Goal: Information Seeking & Learning: Learn about a topic

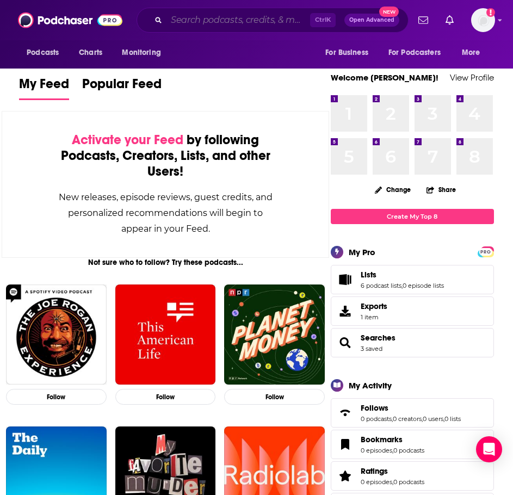
click at [202, 27] on input "Search podcasts, credits, & more..." at bounding box center [238, 19] width 144 height 17
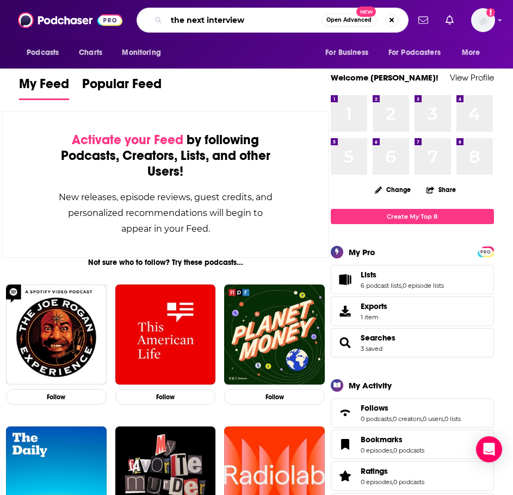
type input "the next interview"
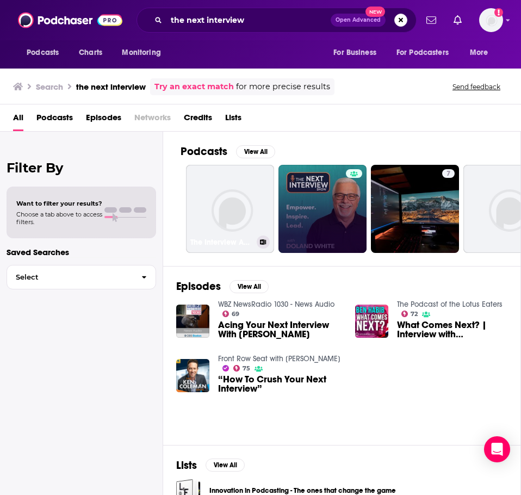
click at [334, 201] on link at bounding box center [322, 209] width 88 height 88
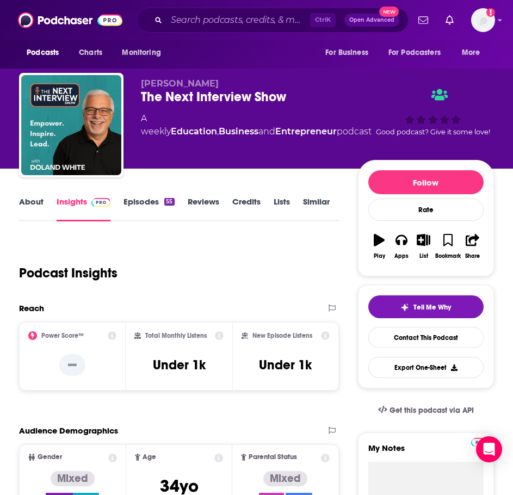
click at [29, 204] on link "About" at bounding box center [31, 208] width 24 height 25
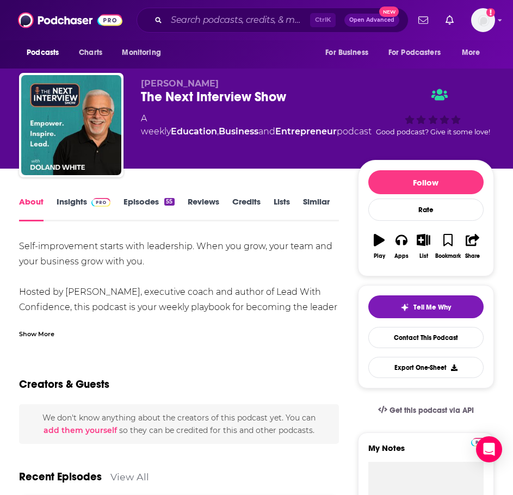
click at [56, 333] on div "Show More" at bounding box center [179, 329] width 320 height 18
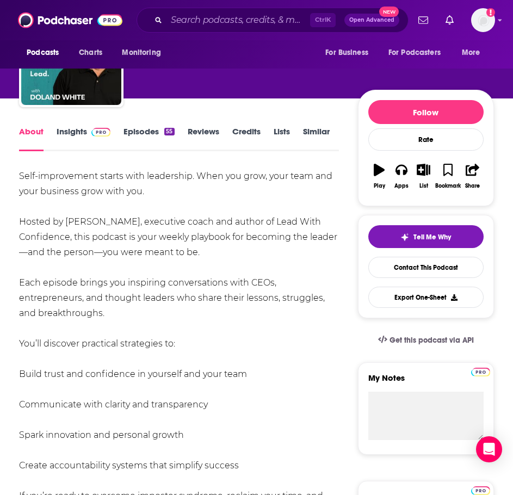
scroll to position [54, 0]
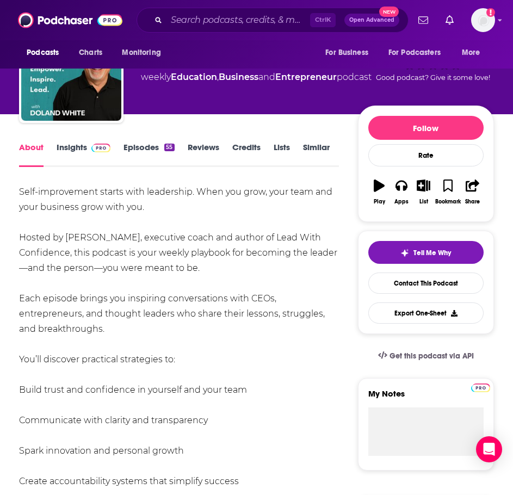
drag, startPoint x: 154, startPoint y: 377, endPoint x: 15, endPoint y: 195, distance: 229.2
copy div "[MEDICAL_DATA] starts with leadership. When you grow, your team and your busine…"
click at [61, 150] on link "Insights" at bounding box center [84, 154] width 54 height 25
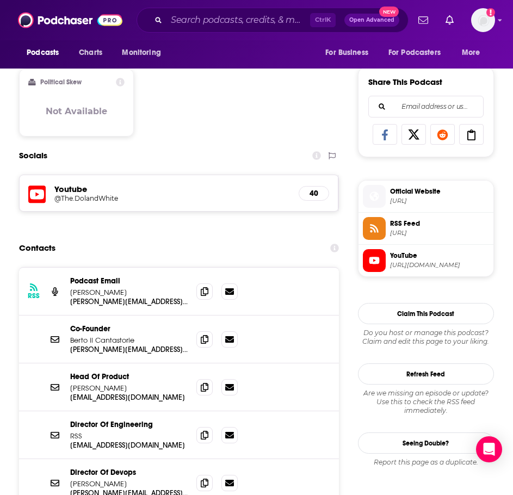
scroll to position [653, 0]
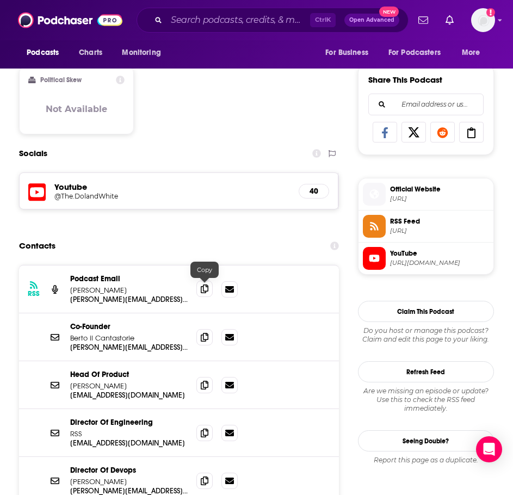
click at [204, 292] on icon at bounding box center [205, 288] width 8 height 9
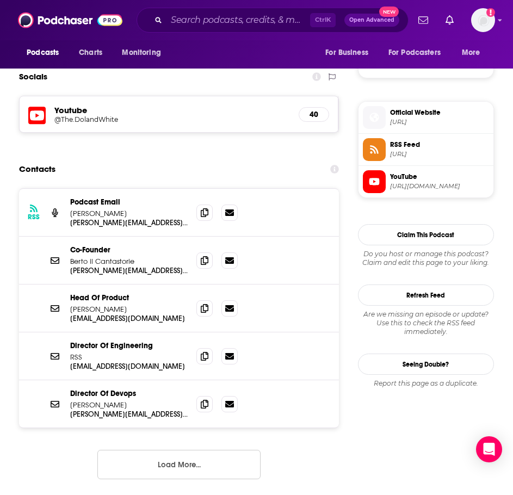
scroll to position [761, 0]
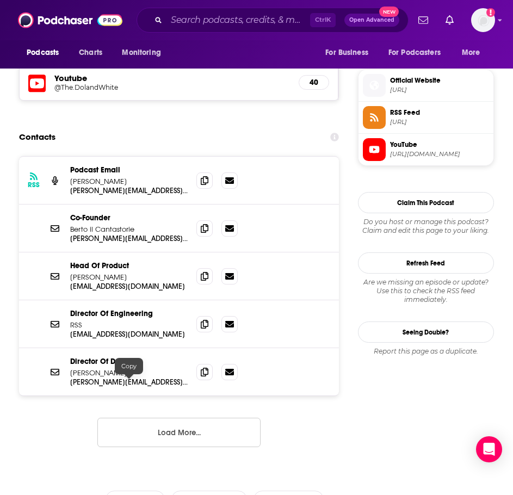
click at [141, 426] on button "Load More..." at bounding box center [178, 432] width 163 height 29
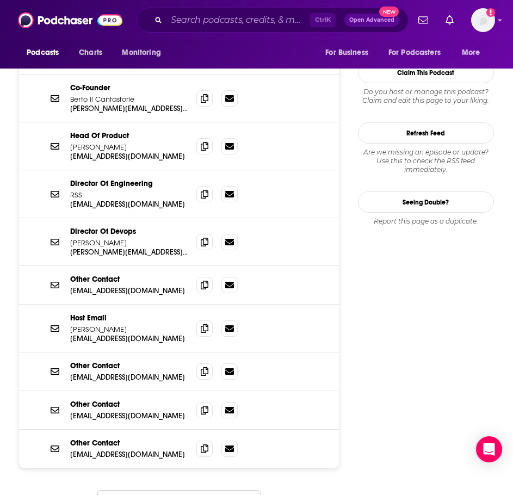
scroll to position [925, 0]
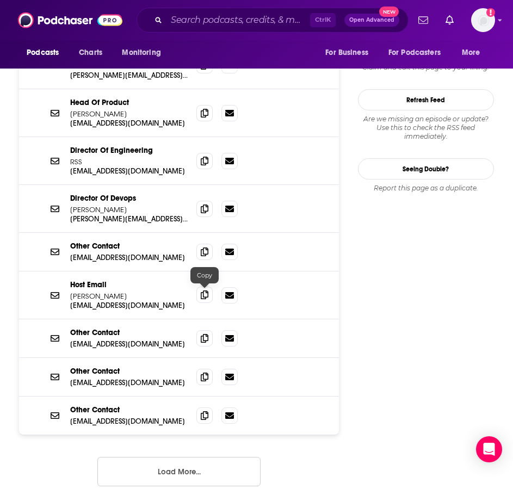
click at [200, 294] on span at bounding box center [204, 295] width 16 height 16
click at [195, 23] on input "Search podcasts, credits, & more..." at bounding box center [238, 19] width 144 height 17
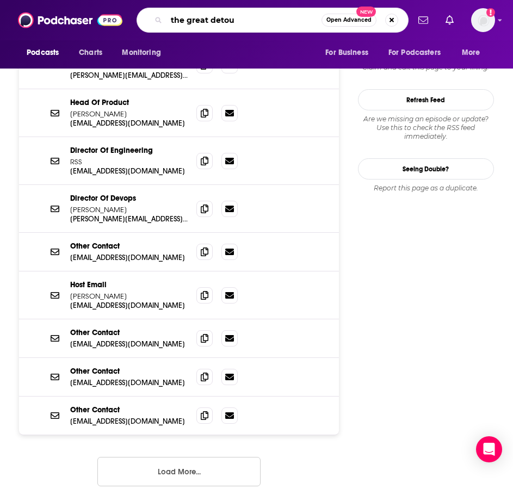
type input "the great detour"
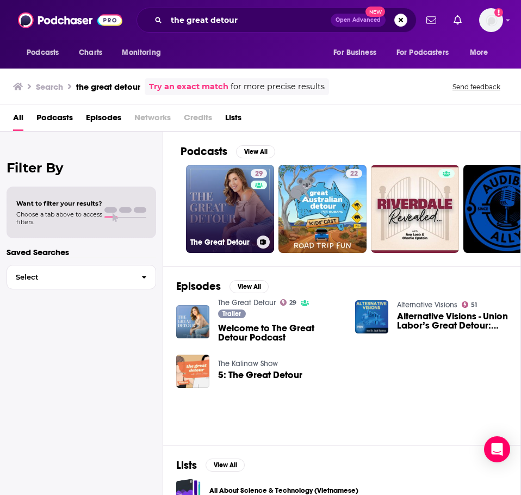
click at [210, 208] on link "29 The Great Detour" at bounding box center [230, 209] width 88 height 88
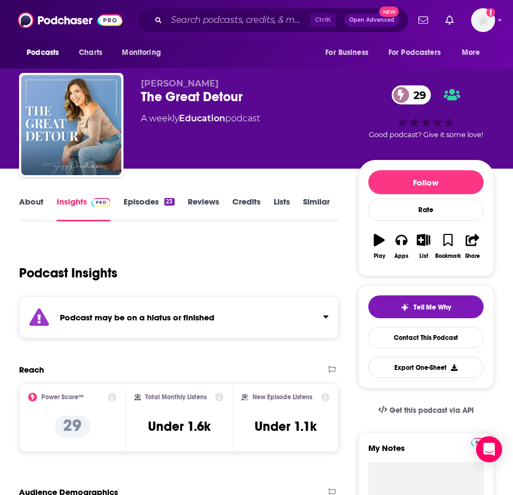
click at [138, 314] on strong "Podcast may be on a hiatus or finished" at bounding box center [137, 317] width 154 height 10
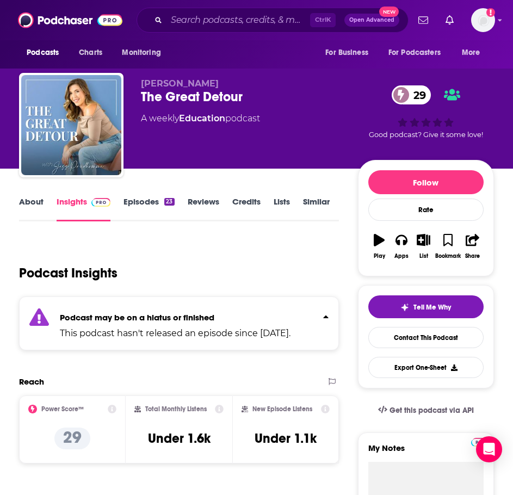
click at [144, 206] on link "Episodes 23" at bounding box center [148, 208] width 51 height 25
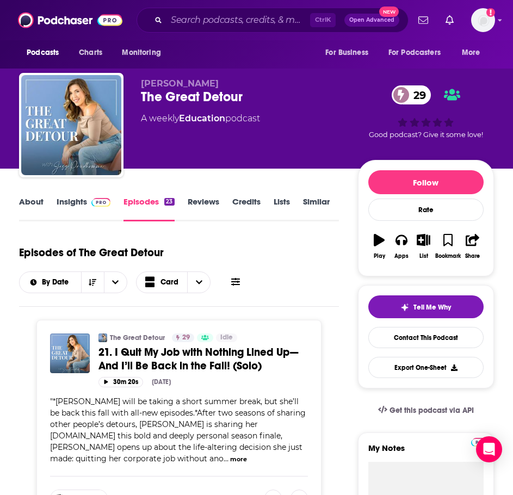
click at [27, 204] on link "About" at bounding box center [31, 208] width 24 height 25
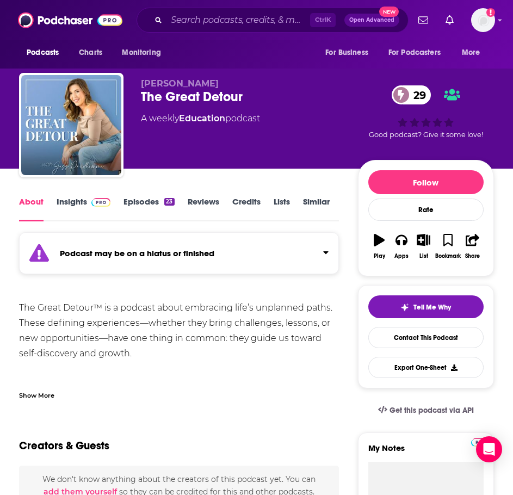
click at [149, 200] on link "Episodes 23" at bounding box center [148, 208] width 51 height 25
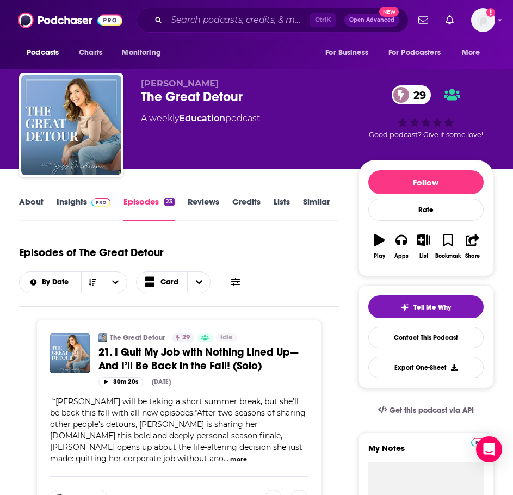
click at [28, 206] on link "About" at bounding box center [31, 208] width 24 height 25
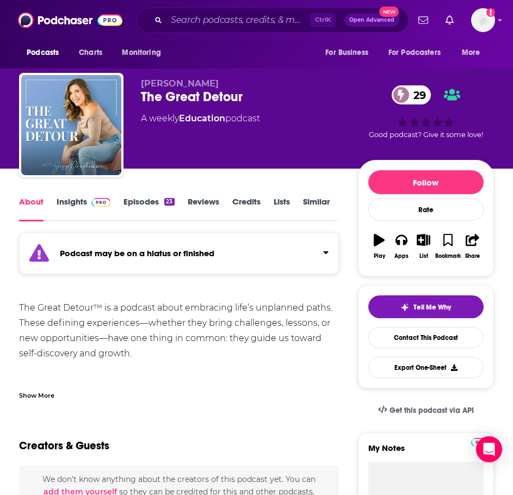
click at [60, 395] on div "Show More" at bounding box center [179, 391] width 320 height 18
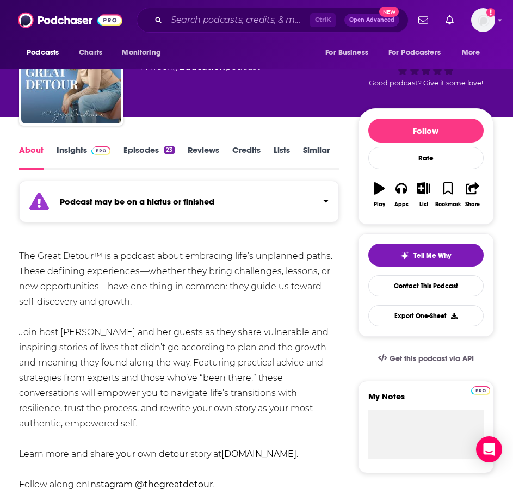
scroll to position [109, 0]
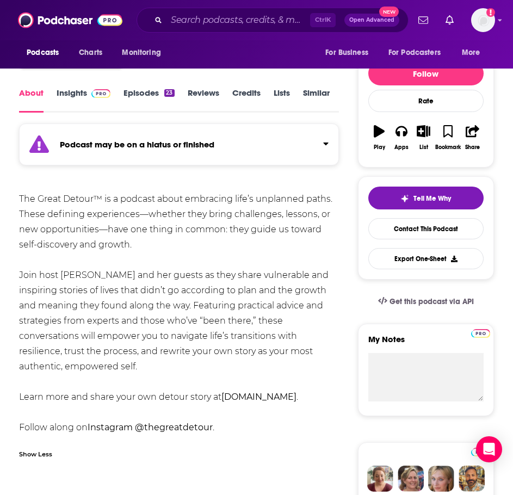
drag, startPoint x: 150, startPoint y: 364, endPoint x: 13, endPoint y: 201, distance: 213.1
copy div "The Great Detour™ is a podcast about embracing life’s unplanned paths. These de…"
click at [89, 91] on span at bounding box center [98, 93] width 23 height 10
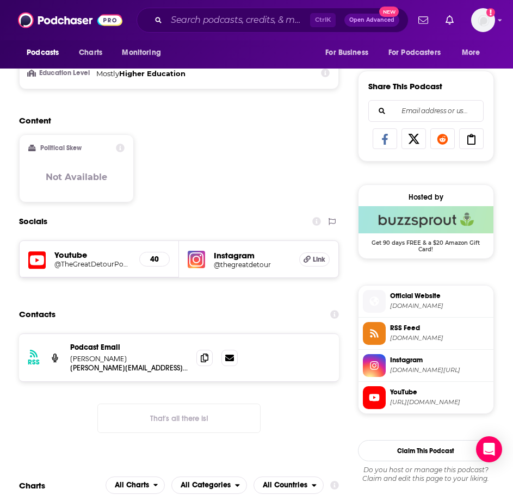
scroll to position [653, 0]
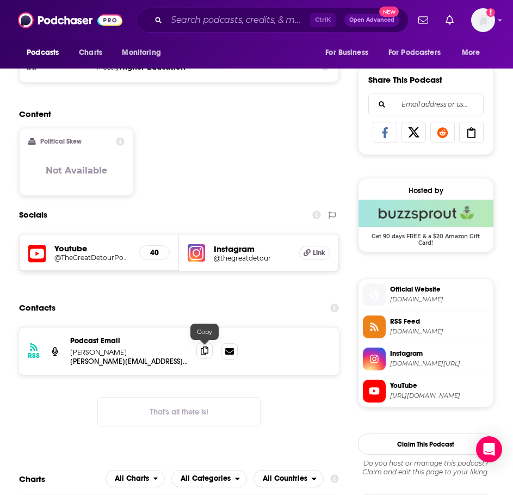
click at [203, 350] on icon at bounding box center [205, 350] width 8 height 9
click at [197, 18] on input "Search podcasts, credits, & more..." at bounding box center [238, 19] width 144 height 17
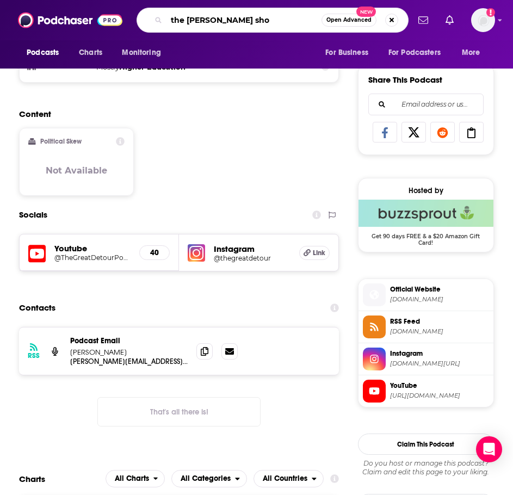
type input "the [PERSON_NAME] show"
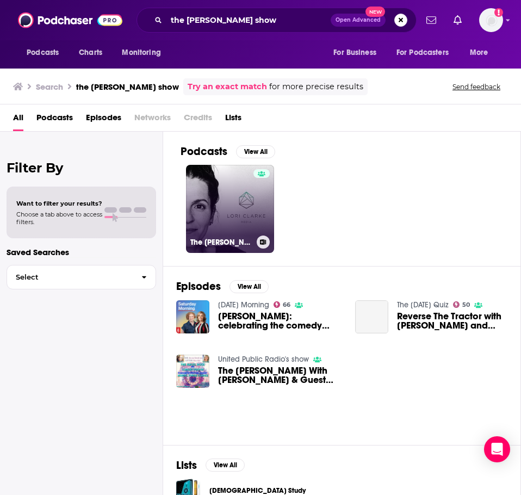
click at [233, 191] on link "The [PERSON_NAME] Show" at bounding box center [230, 209] width 88 height 88
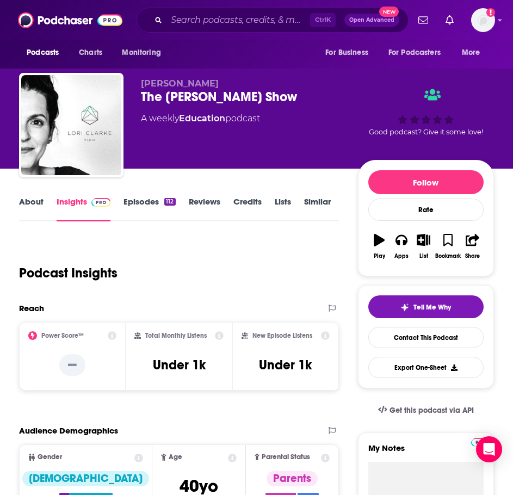
click at [29, 204] on link "About" at bounding box center [31, 208] width 24 height 25
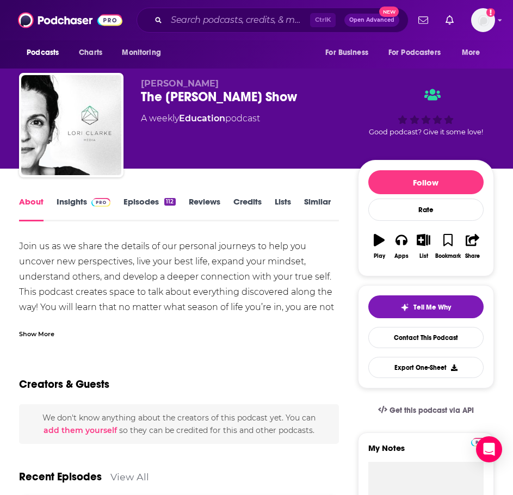
click at [32, 332] on div "Show More" at bounding box center [36, 333] width 35 height 10
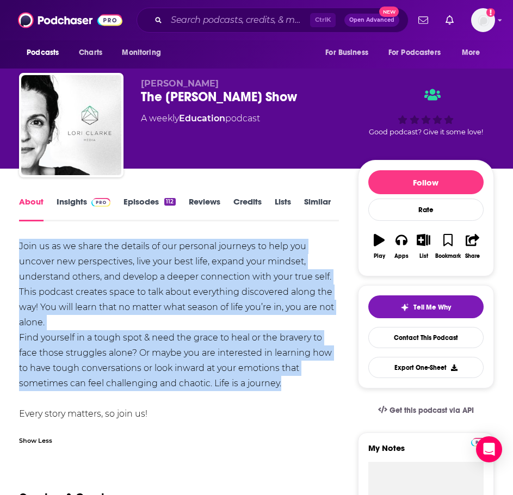
drag, startPoint x: 295, startPoint y: 380, endPoint x: 18, endPoint y: 243, distance: 308.6
copy div "Join us as we share the details of our personal journeys to help you uncover ne…"
click at [86, 208] on link "Insights" at bounding box center [84, 208] width 54 height 25
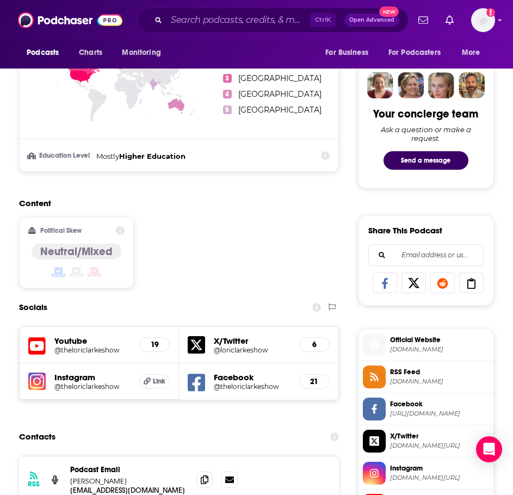
scroll to position [653, 0]
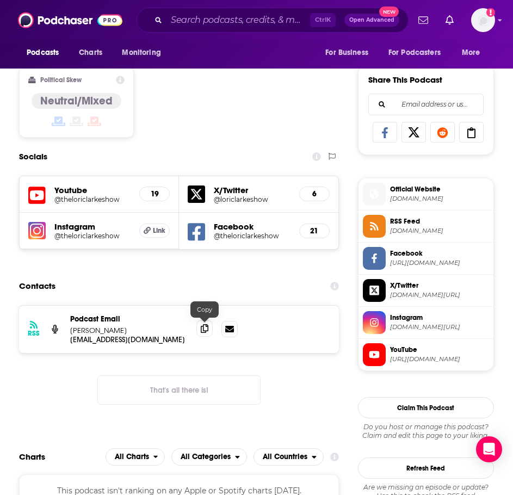
click at [206, 325] on icon at bounding box center [205, 328] width 8 height 9
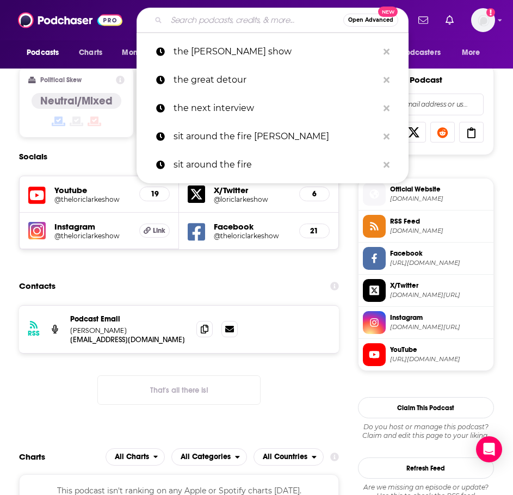
click at [216, 21] on input "Search podcasts, credits, & more..." at bounding box center [254, 19] width 177 height 17
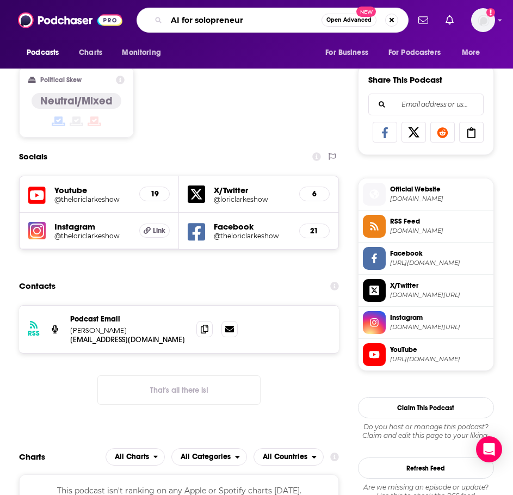
type input "AI for solopreneurs"
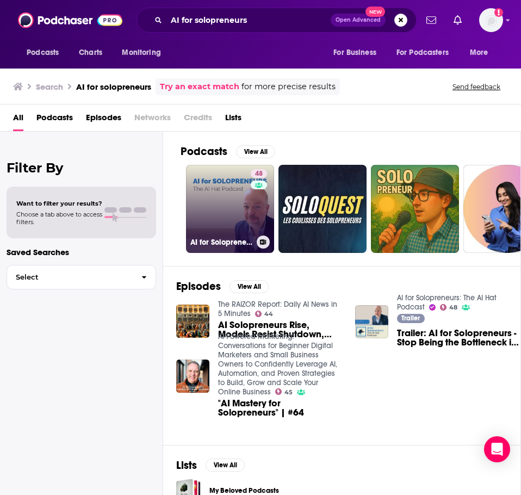
click at [234, 219] on link "48 AI for Solopreneurs: The AI Hat Podcast" at bounding box center [230, 209] width 88 height 88
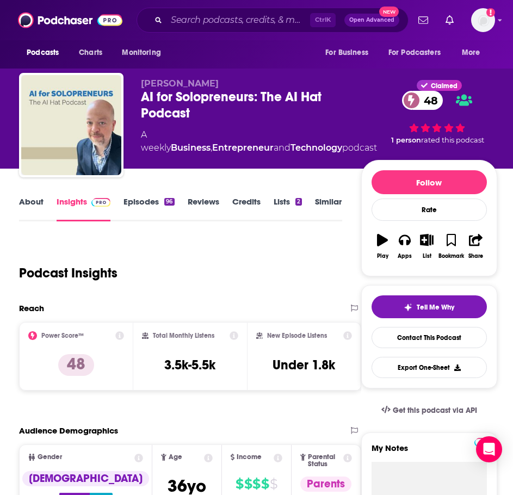
click at [29, 202] on link "About" at bounding box center [31, 208] width 24 height 25
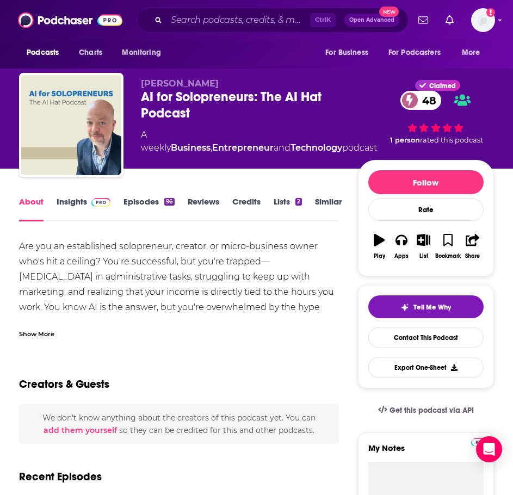
click at [47, 332] on div "Show More" at bounding box center [36, 333] width 35 height 10
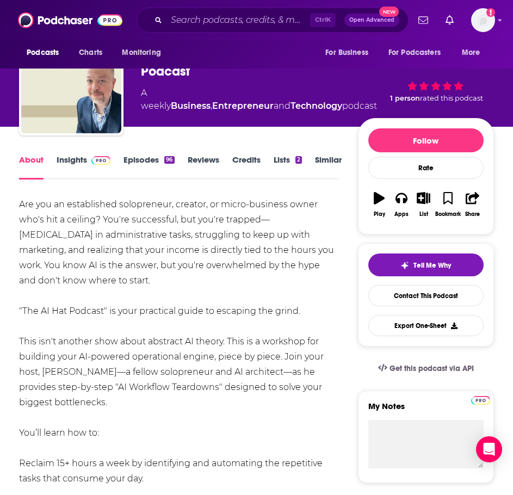
scroll to position [54, 0]
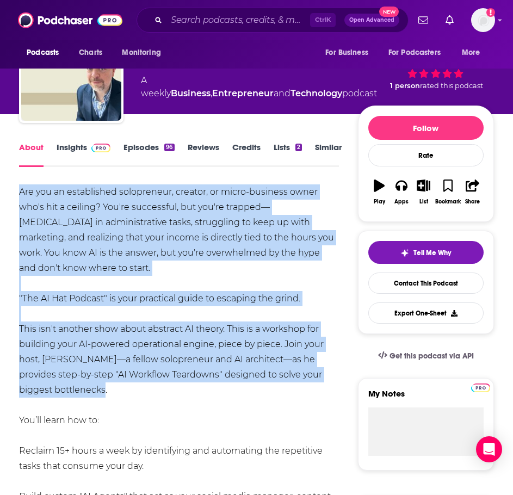
drag, startPoint x: 84, startPoint y: 385, endPoint x: 15, endPoint y: 194, distance: 203.3
copy div "Are you an established solopreneur, creator, or micro-business owner who's hit …"
click at [79, 151] on link "Insights" at bounding box center [84, 154] width 54 height 25
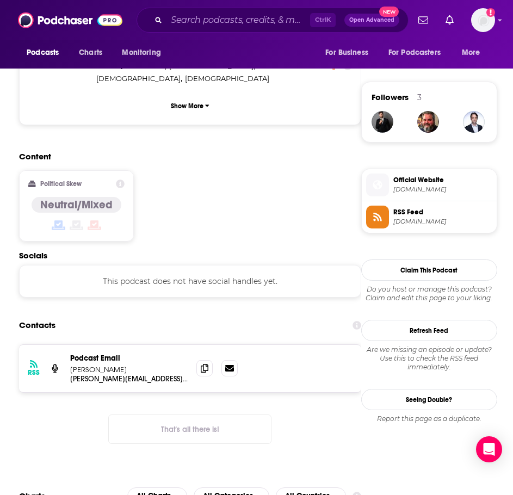
scroll to position [761, 0]
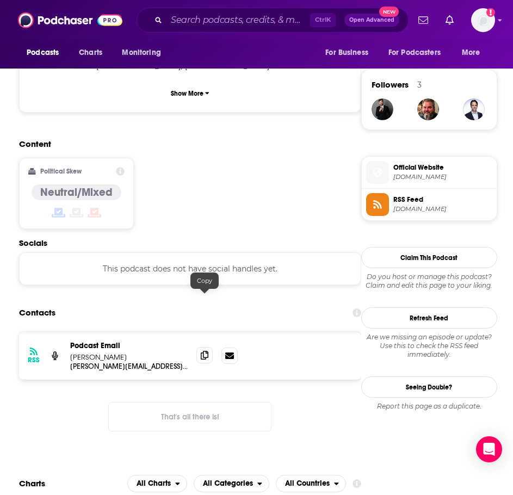
click at [202, 351] on icon at bounding box center [205, 355] width 8 height 9
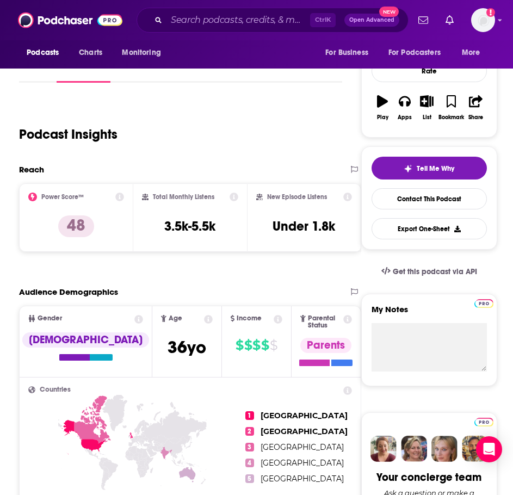
scroll to position [0, 0]
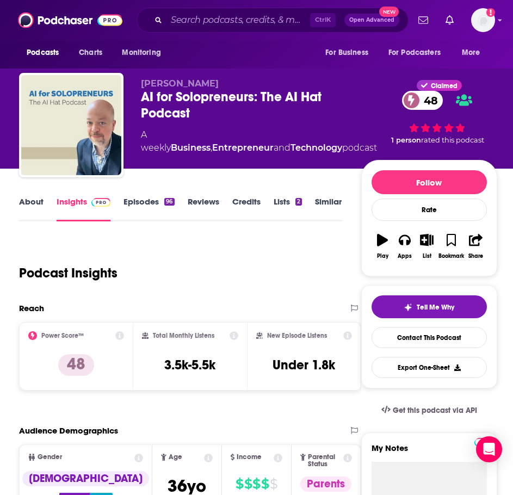
click at [320, 199] on link "Similar" at bounding box center [328, 208] width 27 height 25
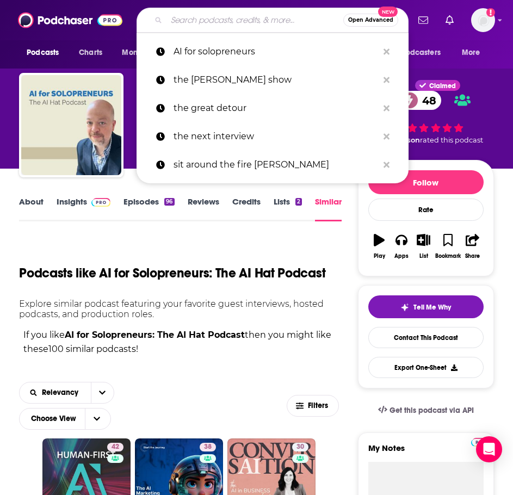
click at [176, 27] on input "Search podcasts, credits, & more..." at bounding box center [254, 19] width 177 height 17
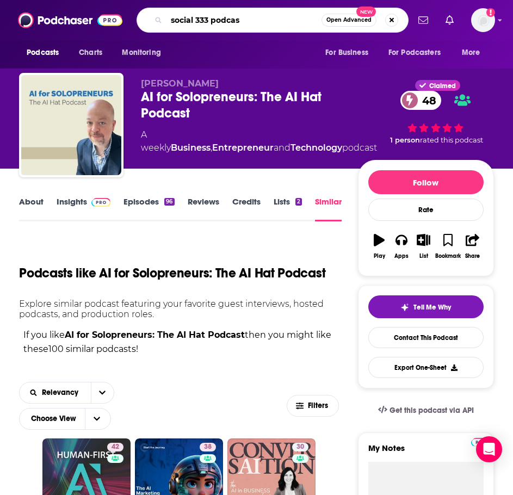
type input "social 333 podcast"
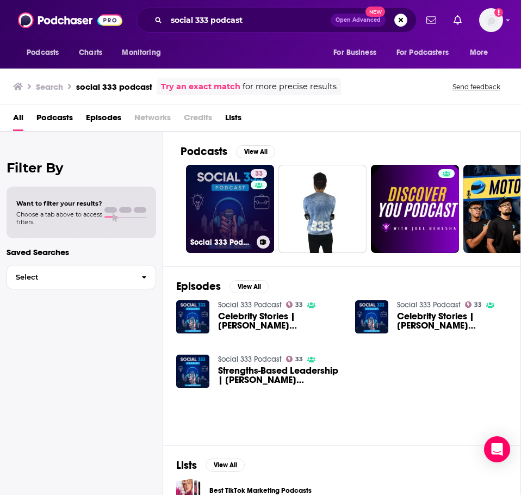
click at [215, 209] on link "33 Social 333 Podcast" at bounding box center [230, 209] width 88 height 88
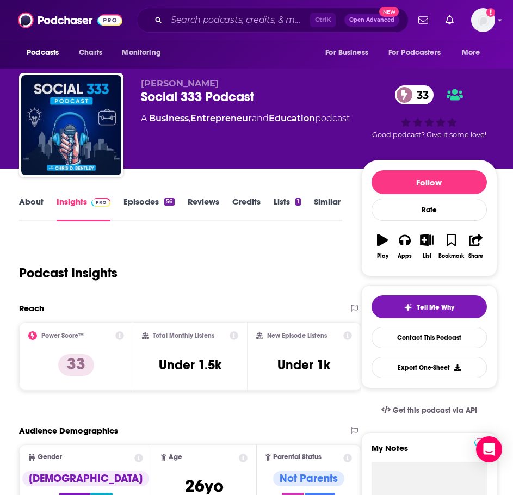
click at [41, 207] on link "About" at bounding box center [31, 208] width 24 height 25
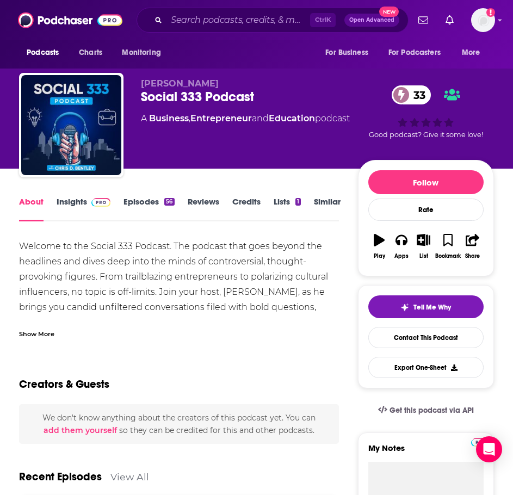
click at [32, 333] on div "Show More" at bounding box center [36, 333] width 35 height 10
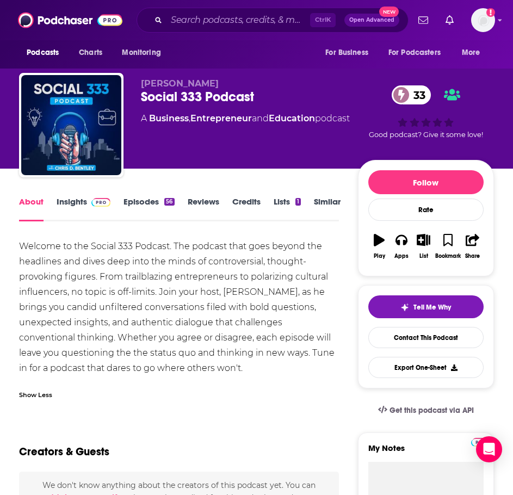
drag, startPoint x: 234, startPoint y: 370, endPoint x: 21, endPoint y: 246, distance: 245.9
click at [21, 246] on div "Welcome to the Social 333 Podcast. The podcast that goes beyond the headlines a…" at bounding box center [179, 307] width 320 height 137
copy div "Welcome to the Social 333 Podcast. The podcast that goes beyond the headlines a…"
click at [84, 204] on link "Insights" at bounding box center [84, 208] width 54 height 25
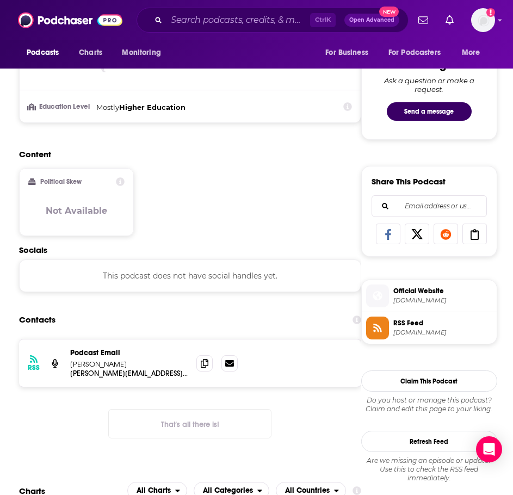
scroll to position [653, 0]
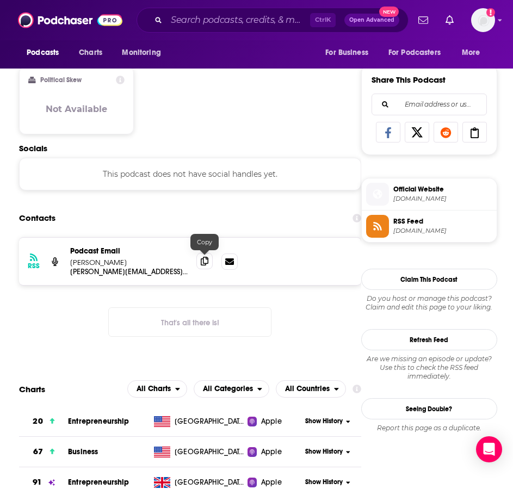
click at [199, 259] on span at bounding box center [204, 261] width 16 height 16
click at [199, 21] on input "Search podcasts, credits, & more..." at bounding box center [238, 19] width 144 height 17
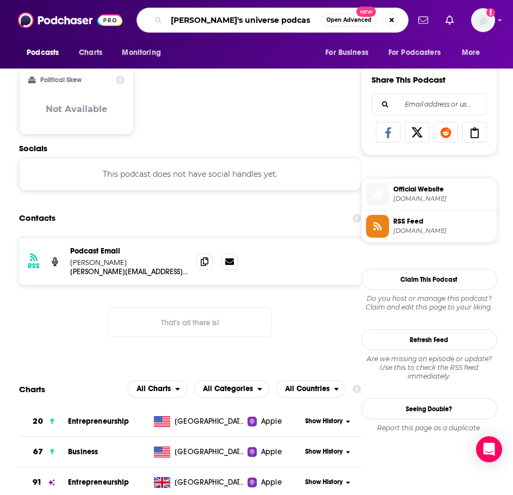
type input "[PERSON_NAME]'s universe podcast"
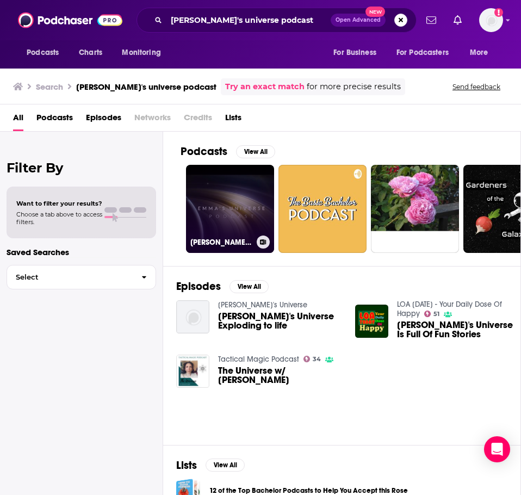
click at [219, 199] on link "[PERSON_NAME]'s Universe" at bounding box center [230, 209] width 88 height 88
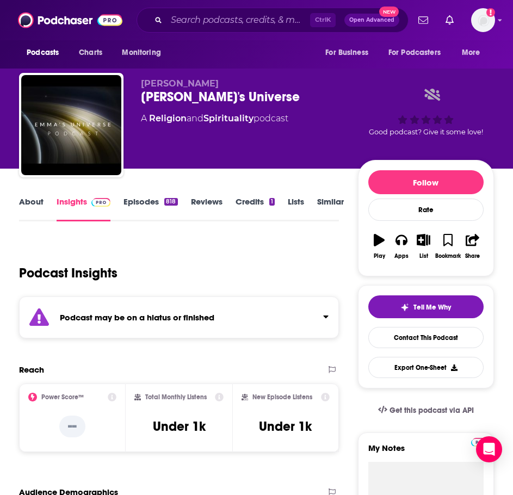
click at [174, 320] on strong "Podcast may be on a hiatus or finished" at bounding box center [137, 317] width 154 height 10
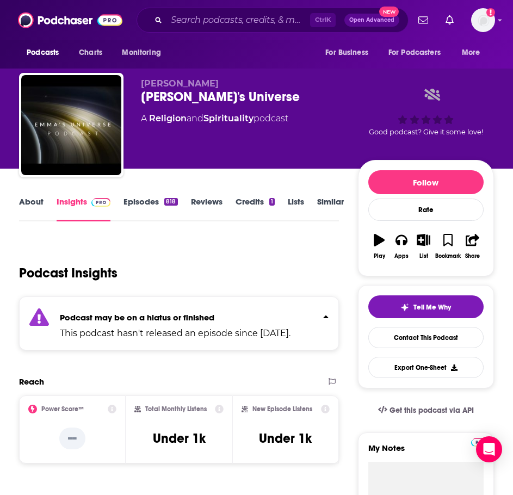
click at [134, 204] on link "Episodes 818" at bounding box center [150, 208] width 54 height 25
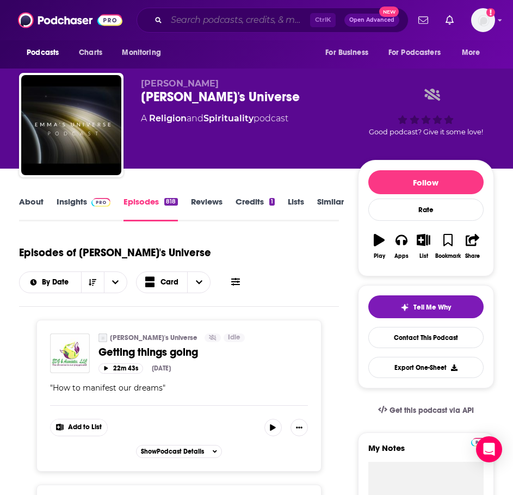
click at [219, 18] on input "Search podcasts, credits, & more..." at bounding box center [238, 19] width 144 height 17
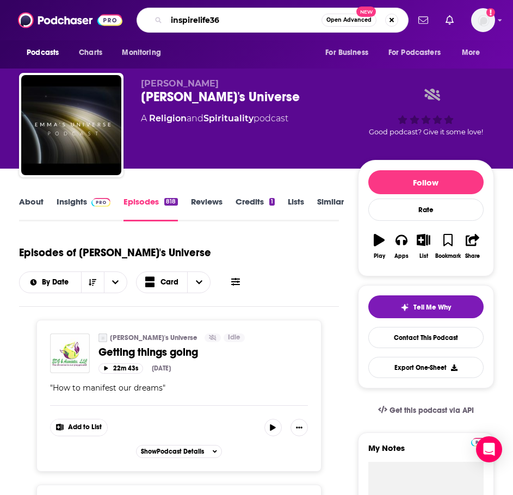
type input "inspirelife365"
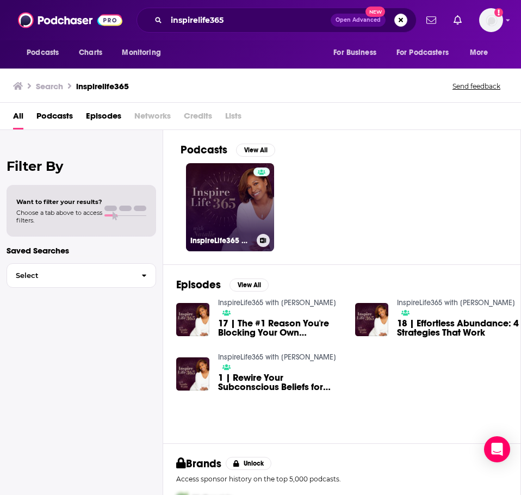
click at [232, 180] on link "InspireLife365 with [PERSON_NAME]" at bounding box center [230, 207] width 88 height 88
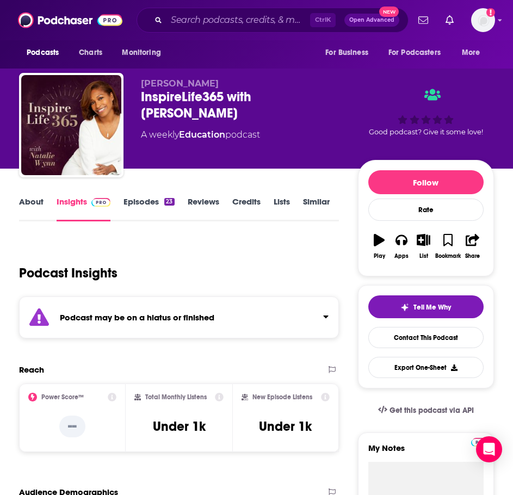
click at [143, 317] on strong "Podcast may be on a hiatus or finished" at bounding box center [137, 317] width 154 height 10
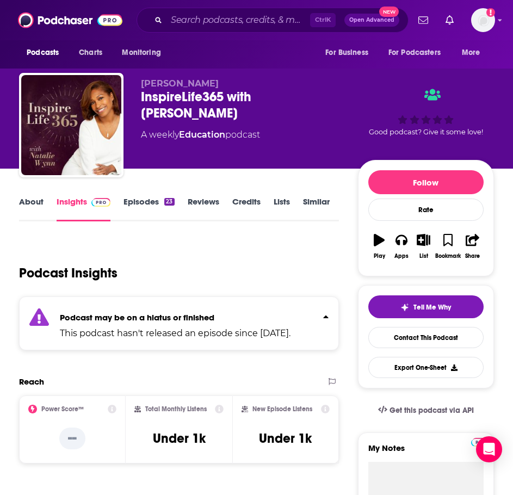
click at [144, 205] on link "Episodes 23" at bounding box center [148, 208] width 51 height 25
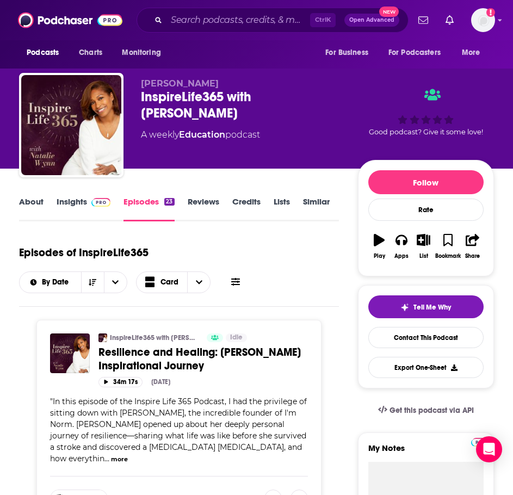
click at [40, 209] on link "About" at bounding box center [31, 208] width 24 height 25
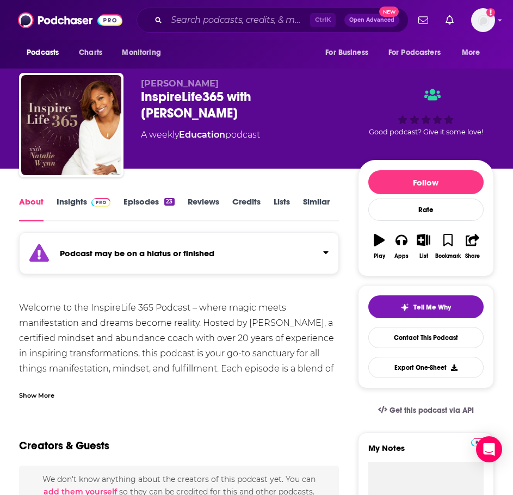
click at [46, 391] on div "Show More" at bounding box center [36, 394] width 35 height 10
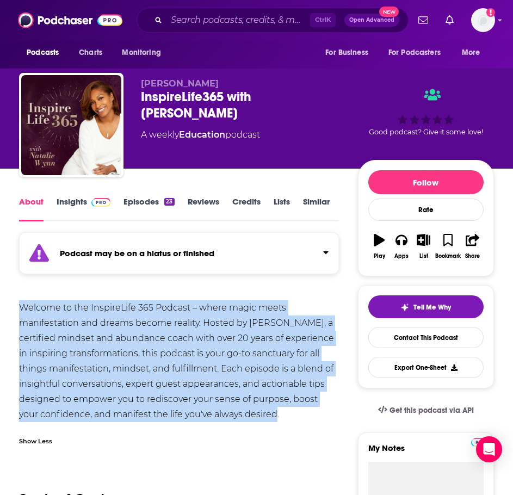
drag, startPoint x: 269, startPoint y: 412, endPoint x: 22, endPoint y: 307, distance: 268.8
click at [22, 307] on div "Welcome to the InspireLife 365 Podcast – where magic meets manifestation and dr…" at bounding box center [179, 361] width 320 height 122
copy div "Welcome to the InspireLife 365 Podcast – where magic meets manifestation and dr…"
click at [69, 205] on link "Insights" at bounding box center [84, 208] width 54 height 25
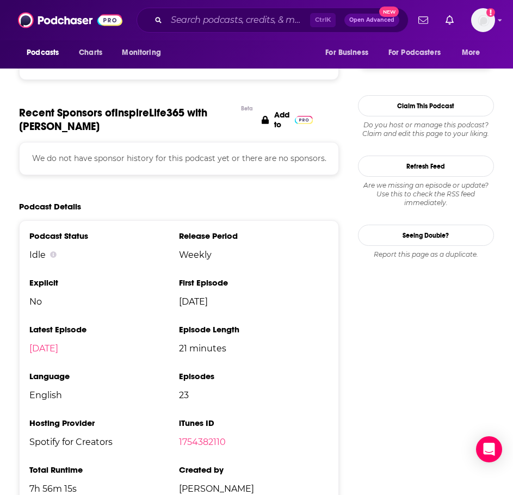
scroll to position [1088, 0]
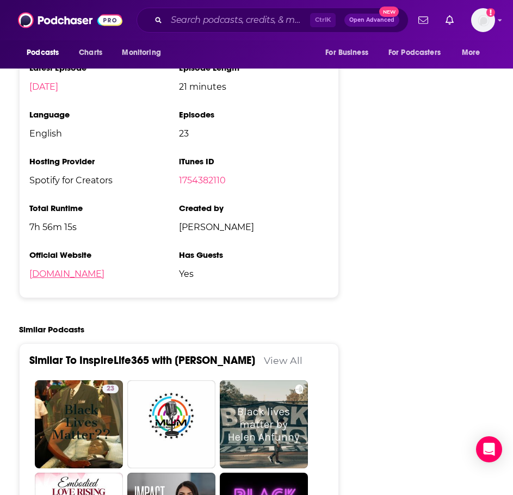
click at [76, 269] on link "[DOMAIN_NAME]" at bounding box center [66, 274] width 75 height 10
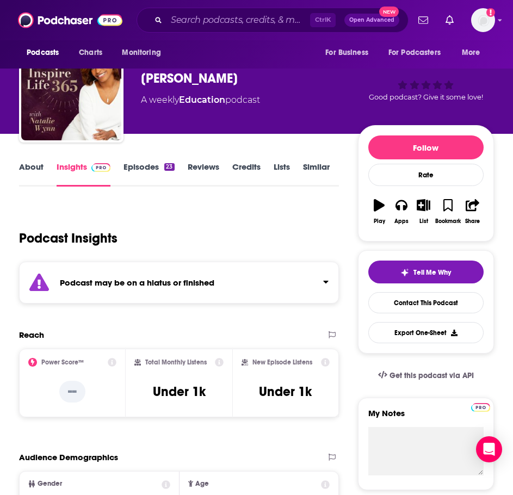
scroll to position [0, 0]
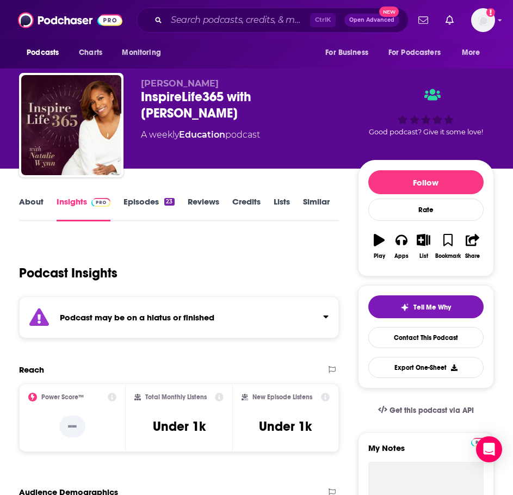
click at [159, 210] on link "Episodes 23" at bounding box center [148, 208] width 51 height 25
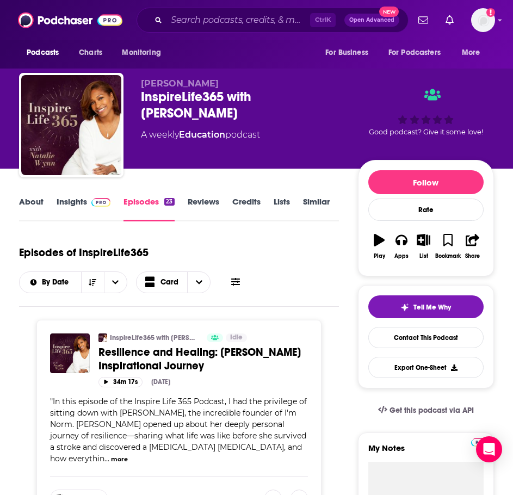
click at [188, 355] on span "Resilience and Healing: [PERSON_NAME] Inspirational Journey" at bounding box center [199, 358] width 202 height 27
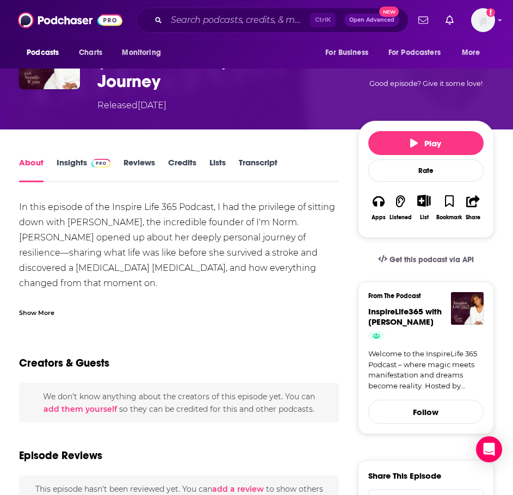
scroll to position [109, 0]
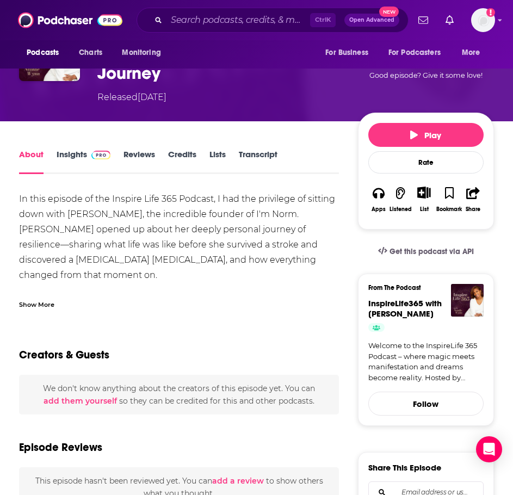
click at [51, 302] on div "Show More" at bounding box center [36, 304] width 35 height 10
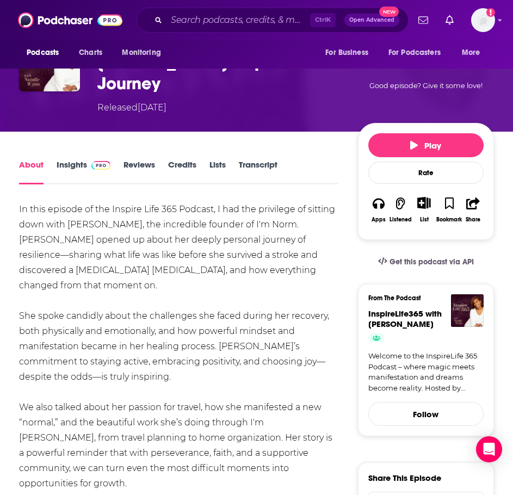
scroll to position [0, 0]
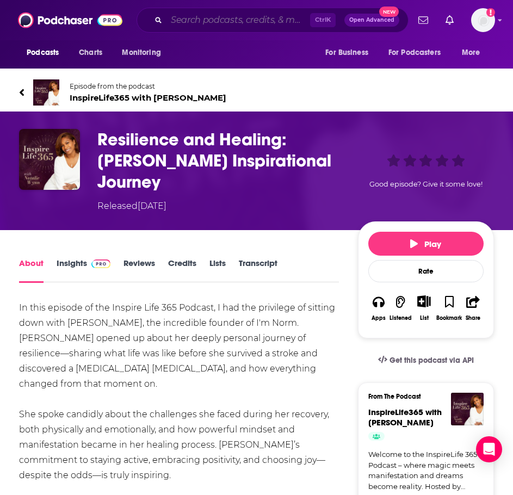
click at [215, 28] on input "Search podcasts, credits, & more..." at bounding box center [238, 19] width 144 height 17
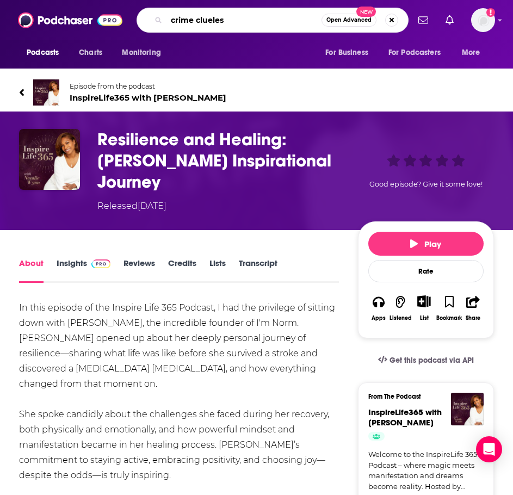
type input "crime clueless"
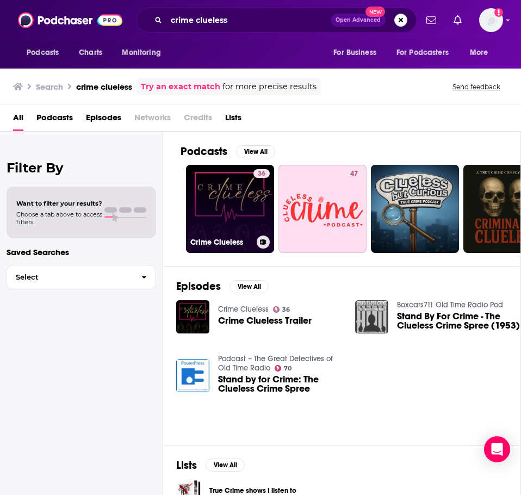
click at [223, 194] on link "36 Crime Clueless" at bounding box center [230, 209] width 88 height 88
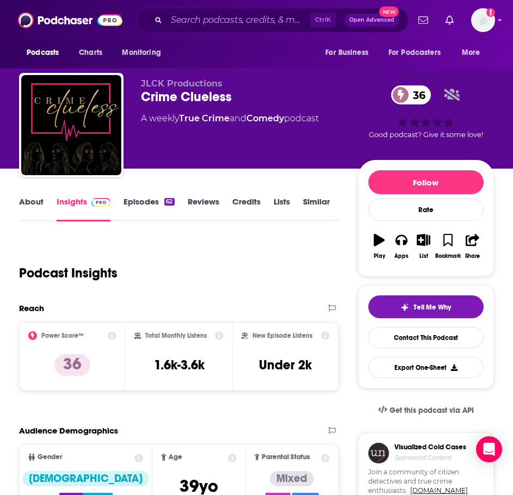
click at [30, 206] on link "About" at bounding box center [31, 208] width 24 height 25
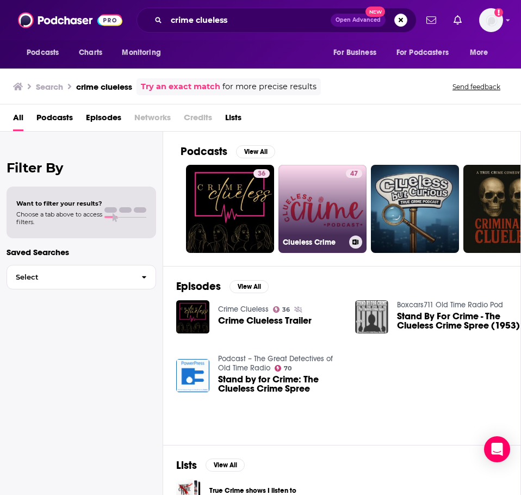
click at [326, 214] on link "47 Clueless Crime" at bounding box center [322, 209] width 88 height 88
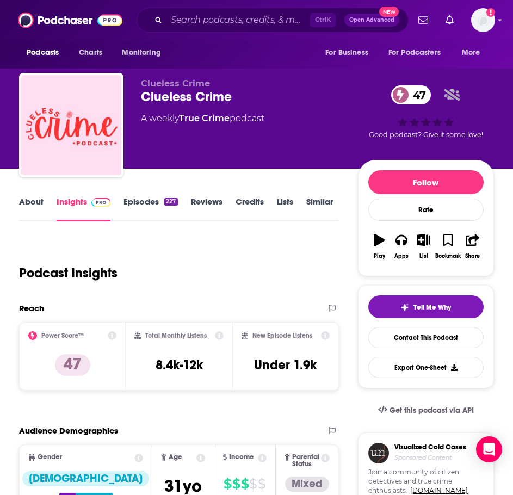
click at [36, 207] on link "About" at bounding box center [31, 208] width 24 height 25
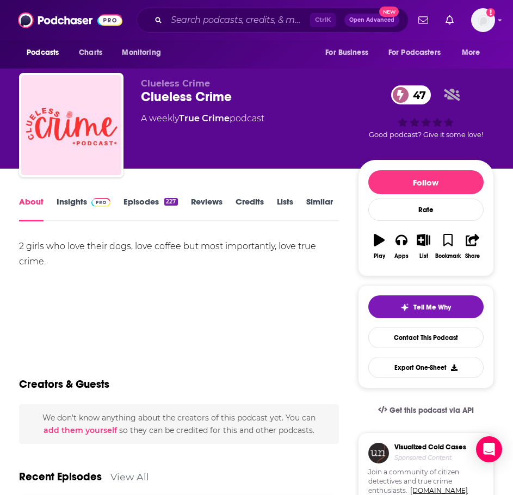
click at [154, 206] on link "Episodes 227" at bounding box center [150, 208] width 54 height 25
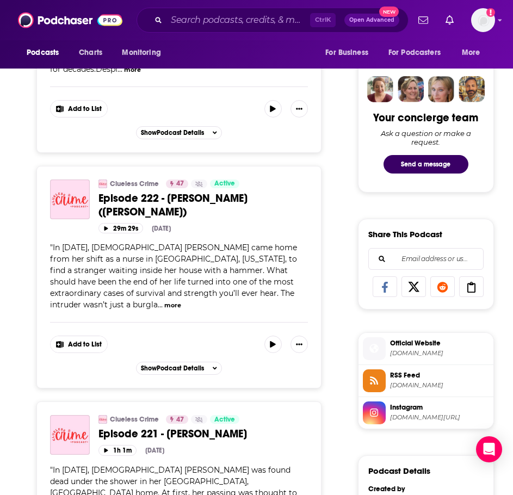
scroll to position [598, 0]
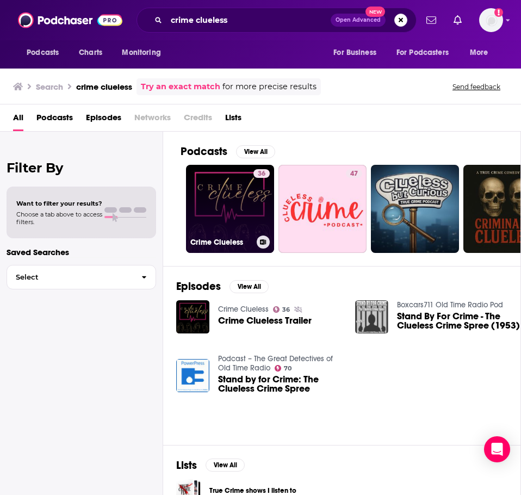
click at [246, 220] on link "36 Crime Clueless" at bounding box center [230, 209] width 88 height 88
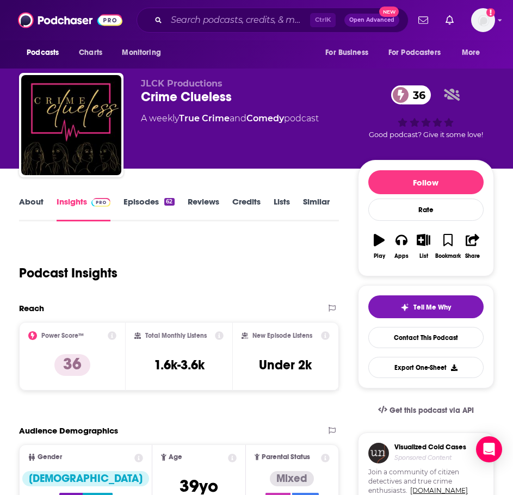
click at [135, 195] on div "About Insights Episodes 62 Reviews Credits Lists Similar" at bounding box center [179, 208] width 320 height 27
click at [135, 200] on link "Episodes 62" at bounding box center [148, 208] width 51 height 25
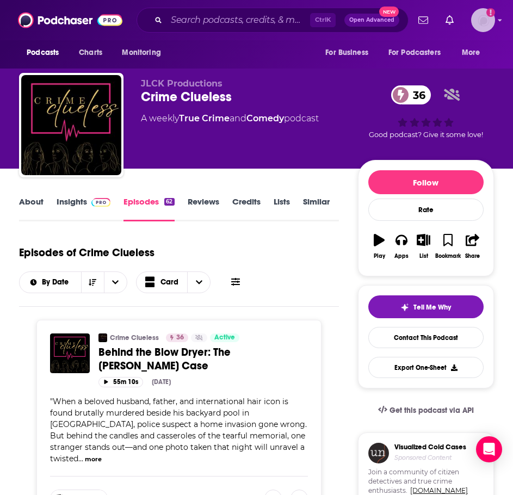
click at [489, 18] on img "Logged in as ILATeam" at bounding box center [483, 20] width 24 height 24
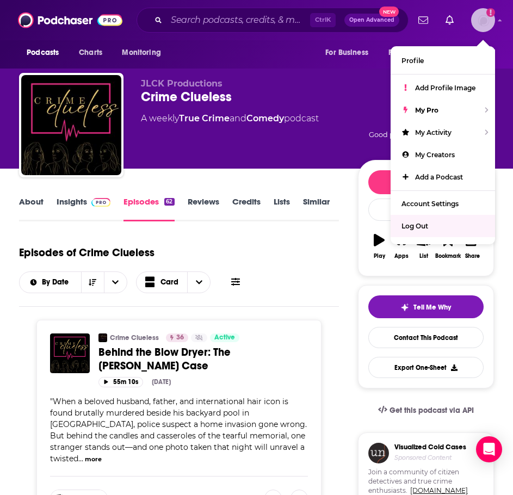
click at [448, 224] on div "Log Out" at bounding box center [442, 226] width 104 height 22
